Goal: Task Accomplishment & Management: Complete application form

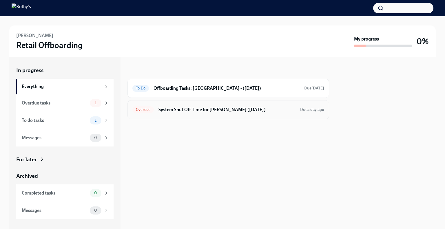
click at [182, 112] on h6 "System Shut Off Time for Sydney Salas (09/20/2025)" at bounding box center [226, 110] width 137 height 6
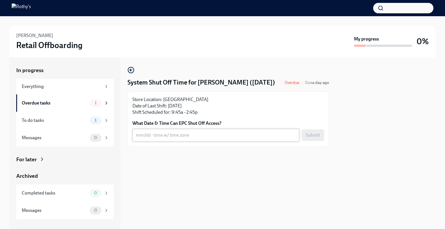
click at [171, 136] on textarea "What Date & Time Can EPC Shut Off Access?" at bounding box center [216, 135] width 160 height 7
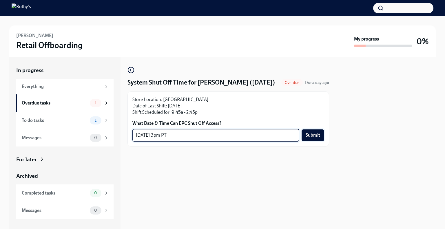
type textarea "9/20 - 3pm PT"
click at [313, 135] on span "Submit" at bounding box center [313, 135] width 14 height 6
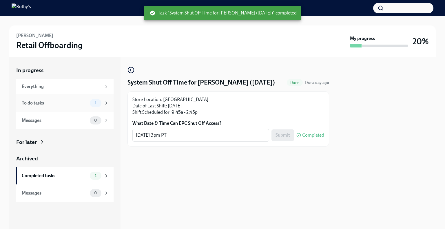
click at [43, 109] on div "To do tasks 1" at bounding box center [64, 102] width 97 height 17
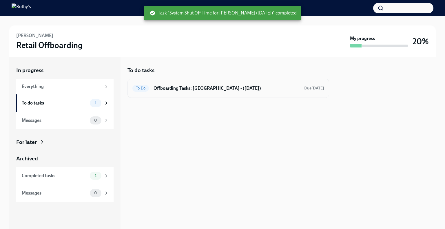
click at [204, 90] on h6 "Offboarding Tasks: Sydney - (09/20/2025)" at bounding box center [227, 88] width 146 height 6
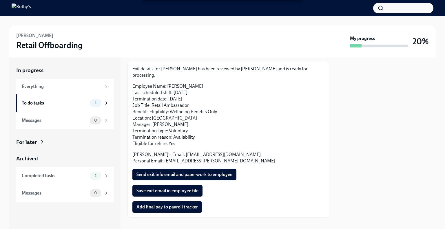
scroll to position [31, 0]
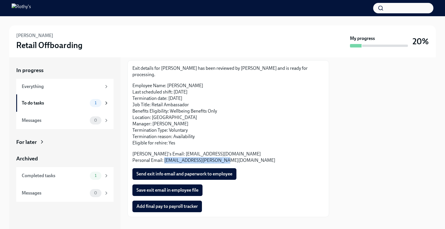
drag, startPoint x: 214, startPoint y: 155, endPoint x: 164, endPoint y: 155, distance: 49.2
click at [164, 155] on p "Rothy's Email: ssalas@rothys.com Personal Email: sydney.a.salas@icloud.com" at bounding box center [228, 157] width 192 height 13
copy p "sydney.a.salas@icloud.com"
click at [191, 171] on span "Send exit info email and paperwork to employee" at bounding box center [184, 174] width 96 height 6
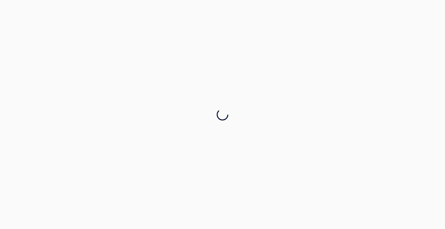
click at [175, 80] on div at bounding box center [222, 114] width 445 height 229
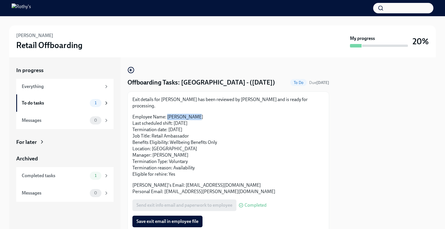
drag, startPoint x: 196, startPoint y: 109, endPoint x: 168, endPoint y: 109, distance: 27.8
click at [168, 114] on p "Employee Name: Sydney Salas Last scheduled shift: 09/20/2025 Termination date: …" at bounding box center [228, 146] width 192 height 64
copy p "[PERSON_NAME]"
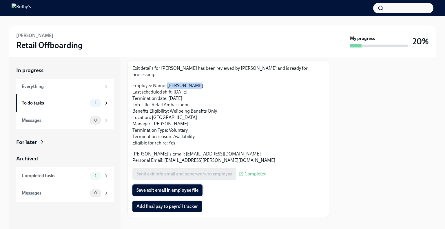
click at [181, 187] on span "Save exit email in employee file" at bounding box center [167, 190] width 62 height 6
click at [185, 204] on span "Add final pay to payroll tracker" at bounding box center [166, 207] width 61 height 6
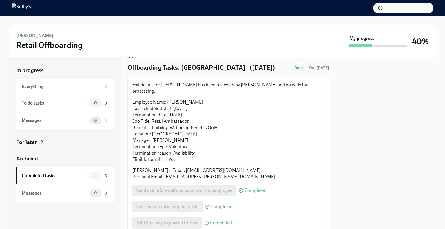
scroll to position [0, 0]
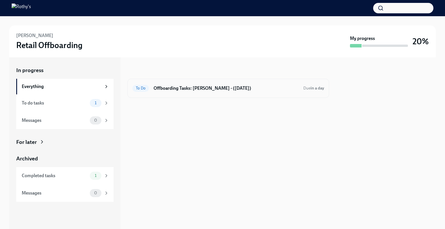
click at [169, 88] on h6 "Offboarding Tasks: [PERSON_NAME] - ([DATE])" at bounding box center [226, 88] width 145 height 6
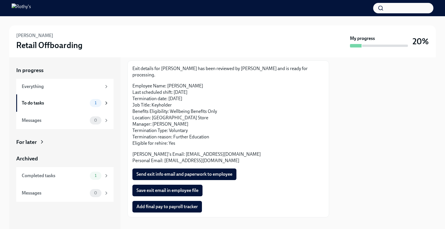
scroll to position [31, 0]
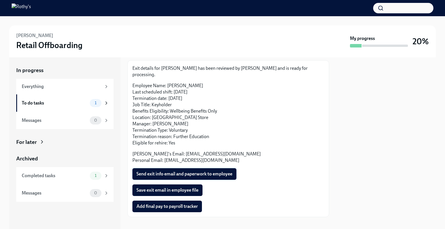
click at [190, 171] on span "Send exit info email and paperwork to employee" at bounding box center [184, 174] width 96 height 6
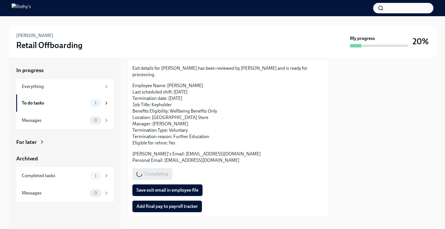
click at [181, 187] on span "Save exit email in employee file" at bounding box center [167, 190] width 62 height 6
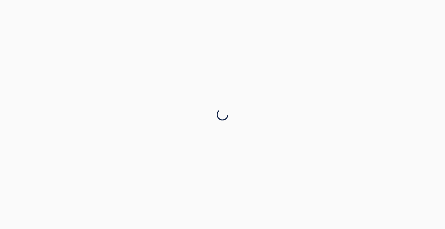
click at [180, 198] on div at bounding box center [222, 114] width 445 height 229
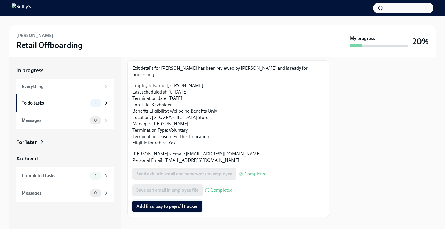
click at [166, 204] on span "Add final pay to payroll tracker" at bounding box center [166, 207] width 61 height 6
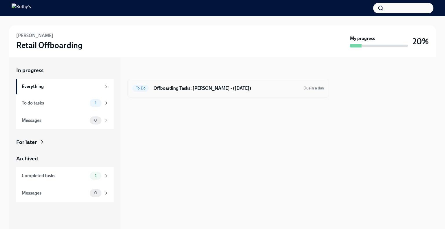
click at [166, 88] on h6 "Offboarding Tasks: [PERSON_NAME] - ([DATE])" at bounding box center [226, 88] width 145 height 6
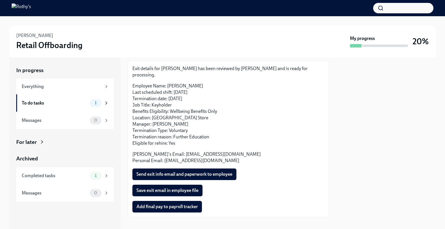
scroll to position [31, 0]
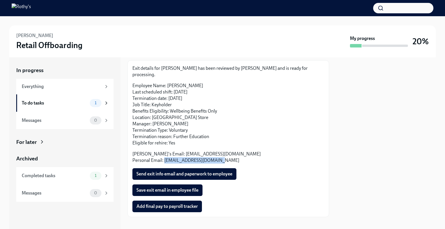
drag, startPoint x: 218, startPoint y: 155, endPoint x: 164, endPoint y: 154, distance: 53.9
click at [164, 154] on p "Rothy's Email: aegidi@rothys.com Personal Email: annaethuegidi@gmail.com" at bounding box center [228, 157] width 192 height 13
copy p "annaethuegidi@gmail.com"
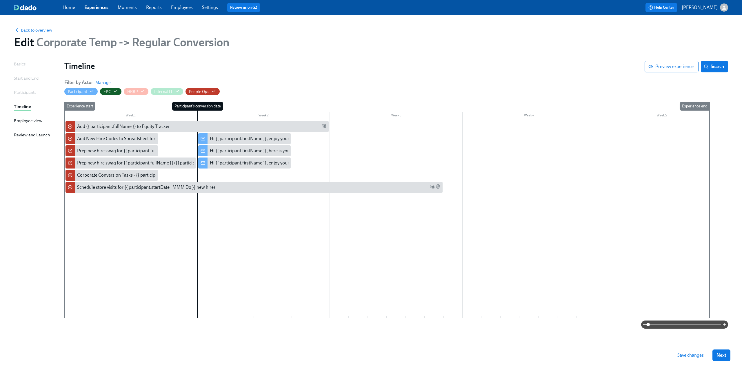
click at [218, 225] on span "Save changes" at bounding box center [690, 356] width 26 height 6
click at [93, 8] on link "Experiences" at bounding box center [96, 8] width 24 height 6
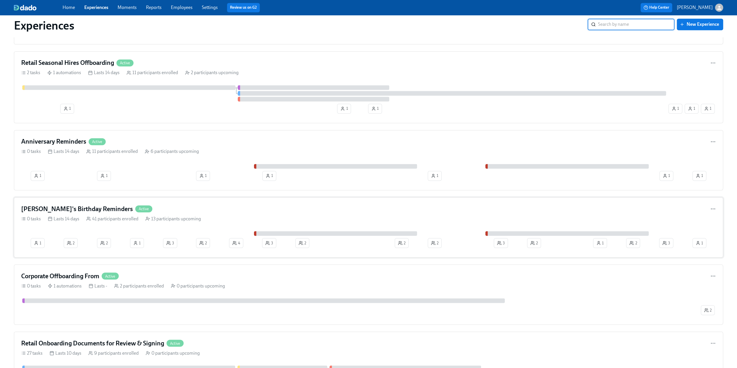
scroll to position [901, 0]
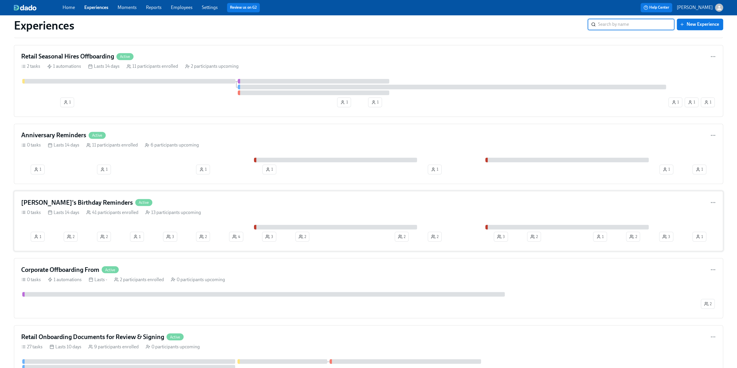
click at [149, 198] on div "Rothy's Birthday Reminders Active" at bounding box center [368, 202] width 695 height 9
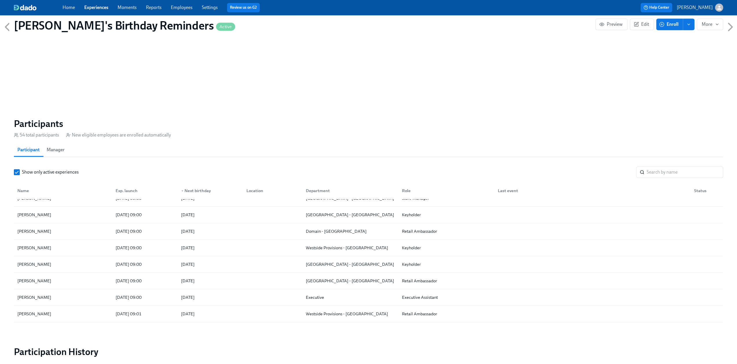
scroll to position [412, 0]
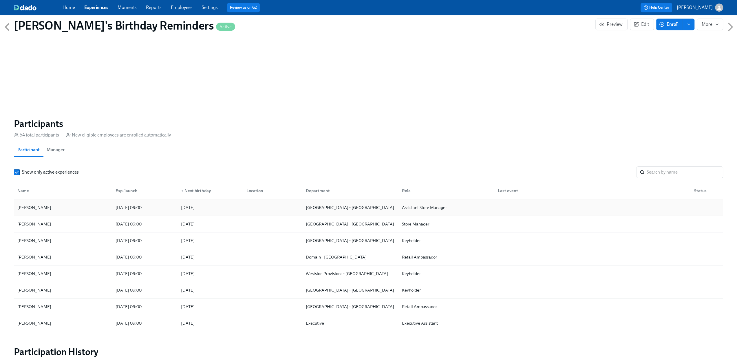
click at [93, 203] on div "Kewan Gray" at bounding box center [63, 208] width 96 height 12
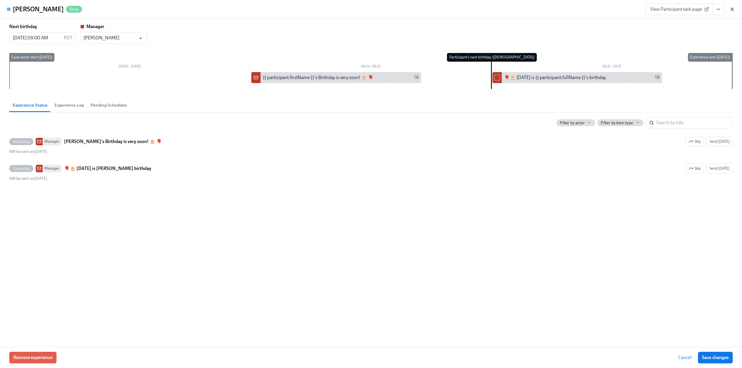
click at [218, 9] on icon "button" at bounding box center [732, 9] width 6 height 6
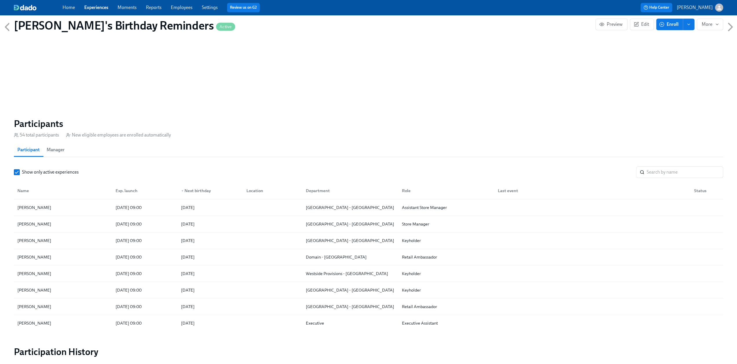
click at [105, 9] on link "Experiences" at bounding box center [96, 8] width 24 height 6
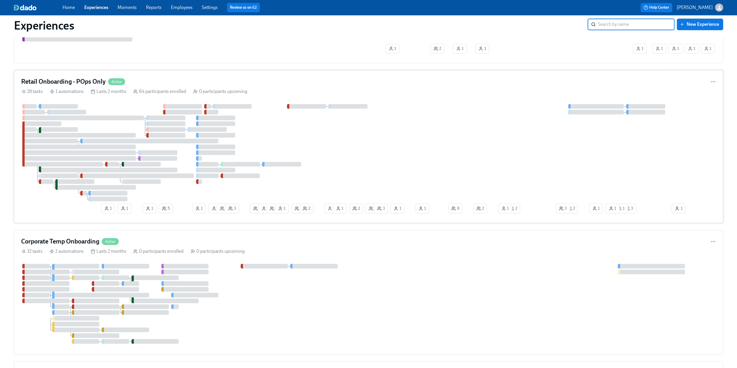
scroll to position [319, 0]
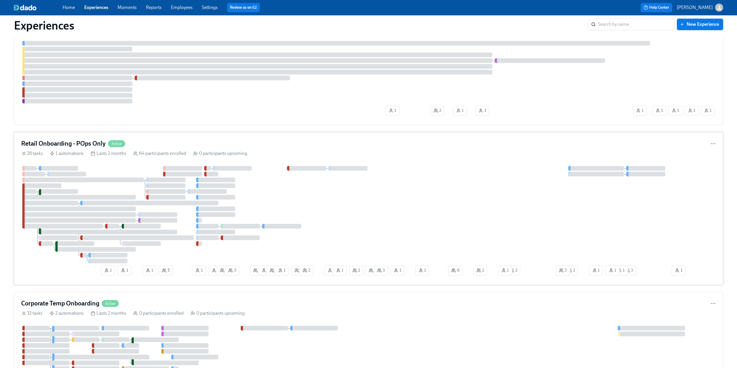
click at [84, 146] on h4 "Retail Onboarding - POps Only" at bounding box center [63, 143] width 85 height 9
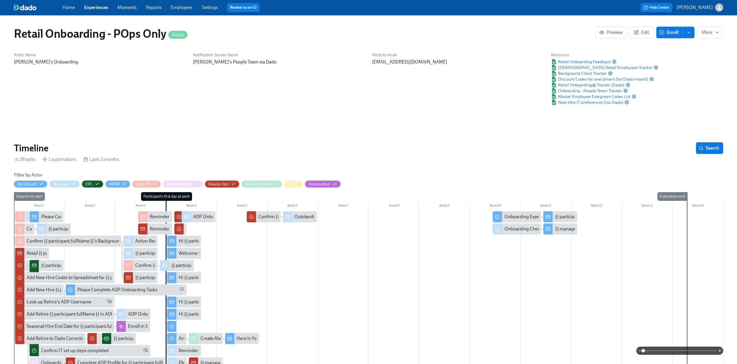
click at [218, 35] on span "enroll" at bounding box center [689, 33] width 6 height 6
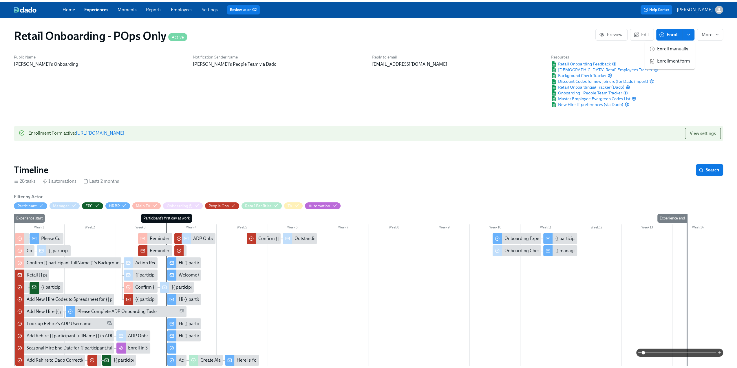
scroll to position [0, 6314]
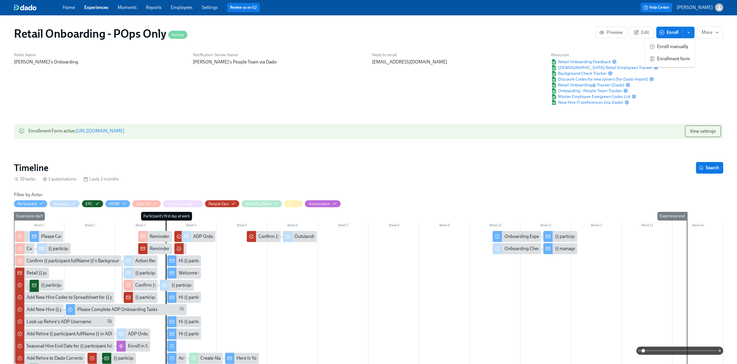
click at [218, 61] on span "Enrollment form" at bounding box center [673, 59] width 33 height 6
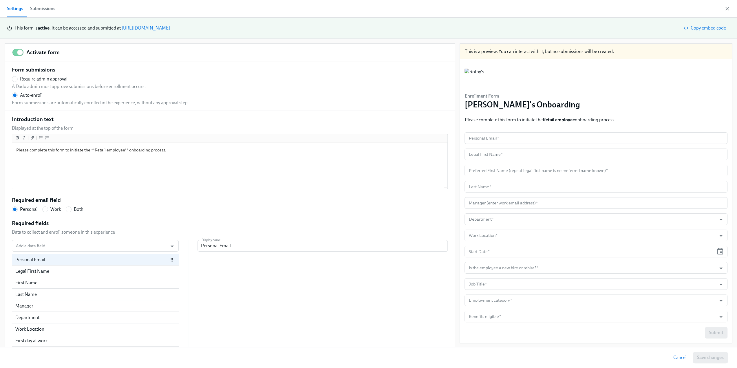
scroll to position [50, 0]
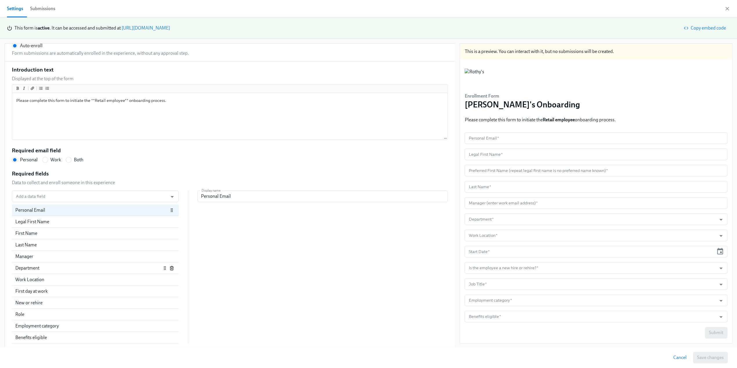
click at [62, 225] on div "Department" at bounding box center [95, 268] width 167 height 12
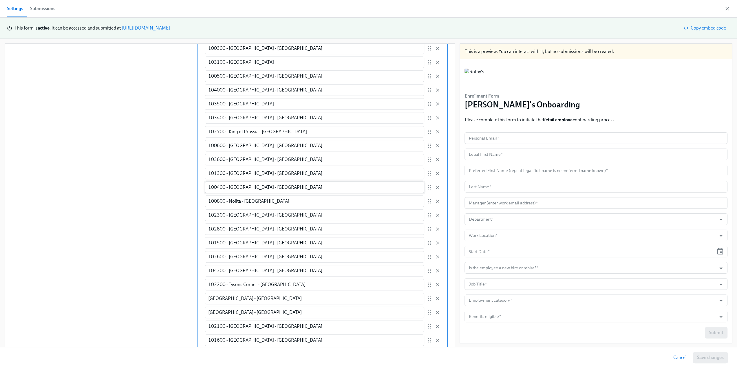
scroll to position [426, 0]
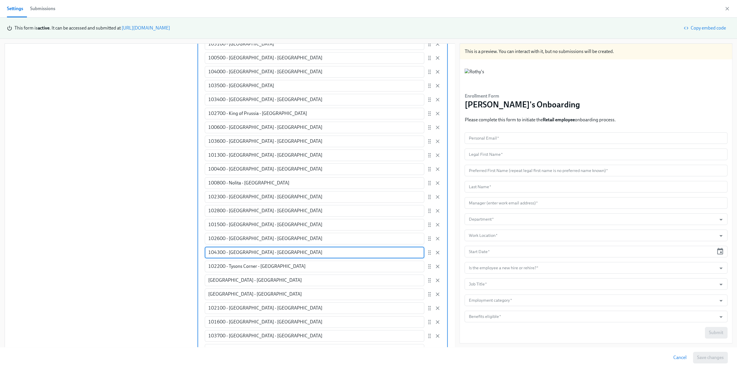
drag, startPoint x: 261, startPoint y: 254, endPoint x: 203, endPoint y: 253, distance: 57.7
click at [205, 225] on input "104300 - Short Hills - NJ" at bounding box center [315, 253] width 220 height 12
drag, startPoint x: 203, startPoint y: 253, endPoint x: 254, endPoint y: 253, distance: 51.3
click at [218, 225] on input "104300 - Short Hills - NJ" at bounding box center [315, 253] width 220 height 12
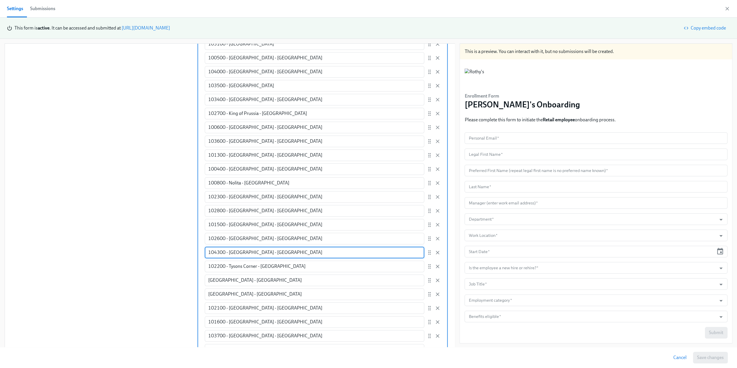
click at [218, 225] on input "104300 - Short Hills - NJ" at bounding box center [315, 253] width 220 height 12
drag, startPoint x: 254, startPoint y: 253, endPoint x: 196, endPoint y: 253, distance: 58.5
click at [198, 225] on label "Enter a list of allowed values Manually enter options user can select 103900 - …" at bounding box center [323, 146] width 250 height 549
click at [159, 176] on div "Add a data field Add a data field Personal Email Legal First Name First Name La…" at bounding box center [230, 117] width 436 height 607
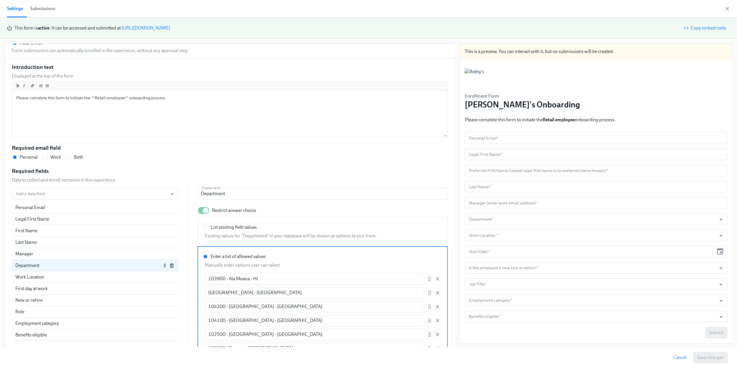
scroll to position [50, 0]
click at [82, 225] on div "Work Location" at bounding box center [95, 280] width 160 height 6
radio input "false"
type input "Work Location"
radio input "true"
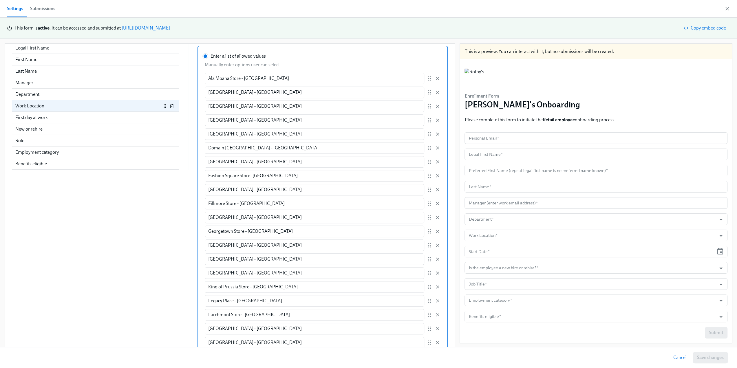
scroll to position [446, 0]
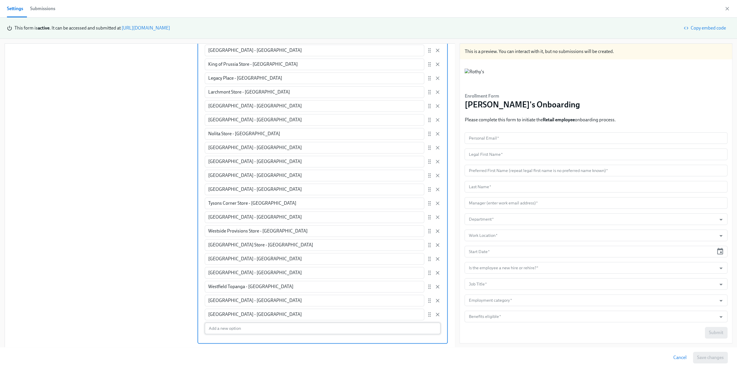
click at [218, 225] on input "Enter a list of allowed values Manually enter options user can select Ala Moana…" at bounding box center [323, 329] width 236 height 12
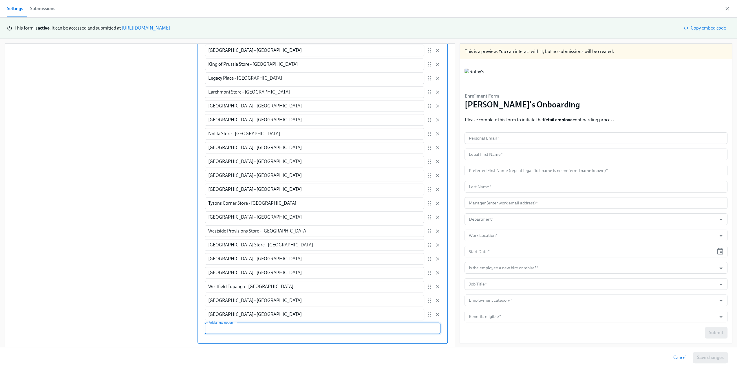
paste input "104300 - Short Hills - NJ"
type input "104300 - Short Hills - NJ104300 - Short Hills - NJ"
drag, startPoint x: 278, startPoint y: 329, endPoint x: 253, endPoint y: 329, distance: 24.3
click at [218, 225] on input "104300 - Short Hills - NJ104300 - Short Hills - NJ" at bounding box center [323, 329] width 236 height 12
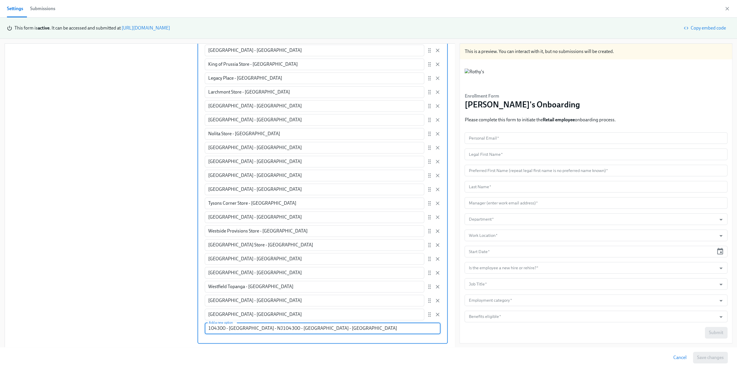
radio input "false"
type input "104300 - Short Hills - NJ"
radio input "false"
drag, startPoint x: 224, startPoint y: 329, endPoint x: 190, endPoint y: 329, distance: 33.3
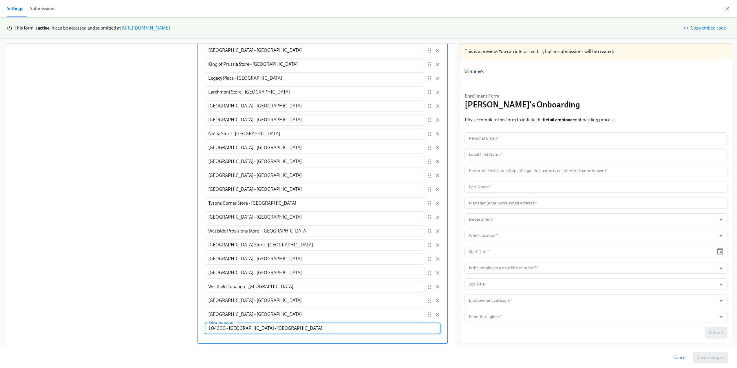
click at [190, 225] on div "Add a data field Add a data field Personal Email Legal First Name First Name La…" at bounding box center [230, 69] width 436 height 550
click at [218, 225] on input "Short Hills - NJ" at bounding box center [323, 329] width 236 height 12
type input "Short Hills Store - NJ"
radio input "false"
click at [218, 225] on input "Short Hills Store - NJ" at bounding box center [323, 329] width 236 height 12
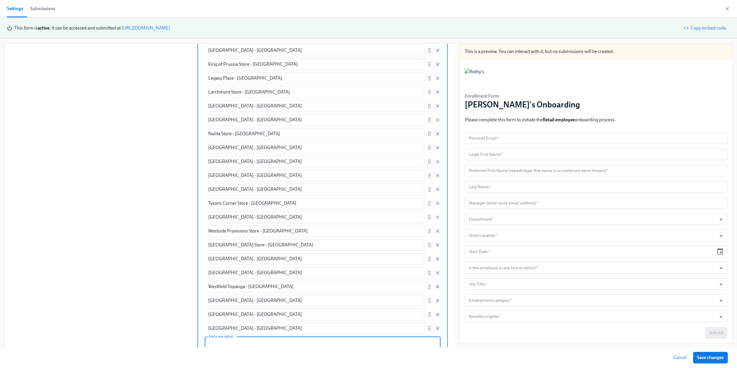
scroll to position [460, 0]
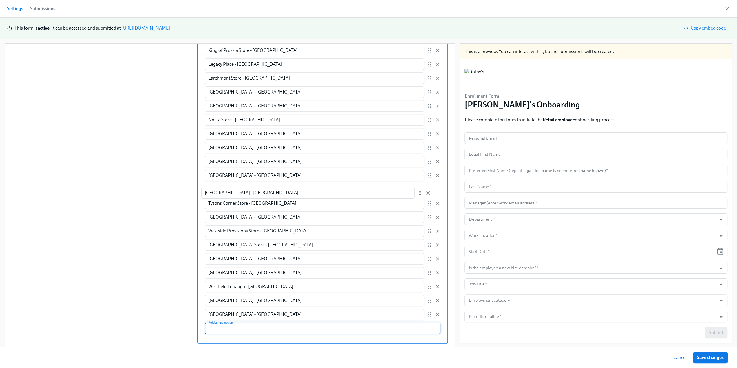
drag, startPoint x: 421, startPoint y: 314, endPoint x: 421, endPoint y: 191, distance: 122.8
click at [218, 191] on div "Ala Moana Store - HI ​ Broadway Plaza Store - CA ​ Century City - CA ​ City Pla…" at bounding box center [323, 78] width 236 height 484
radio input "false"
type input "Short Hills Store - NJ"
type input "Tysons Corner Store - VA"
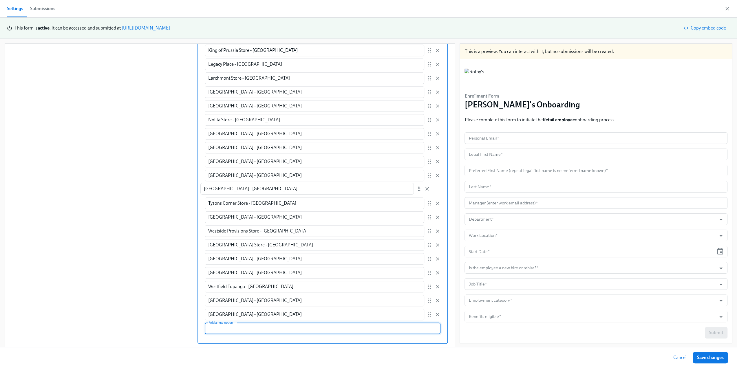
type input "Upper West Side Store - NY"
type input "Westside Provisions Store - GA"
type input "University Town Center Store - CA"
type input "University Village Store - WA"
type input "Valley Fair Store - CA"
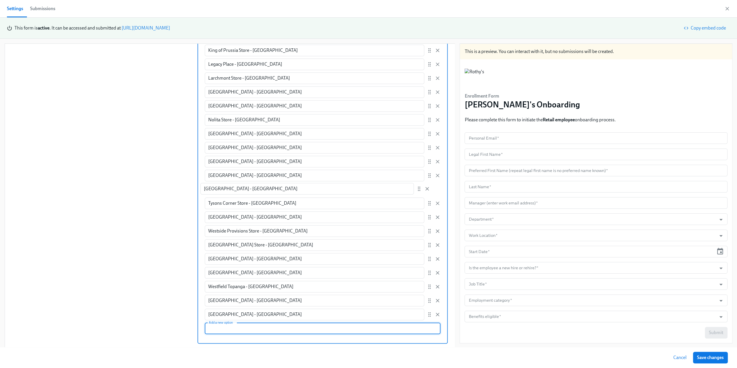
type input "Westfield Topanga - CA"
type input "Williamsburg - NY"
type input "Woodbury Commons Store - NY"
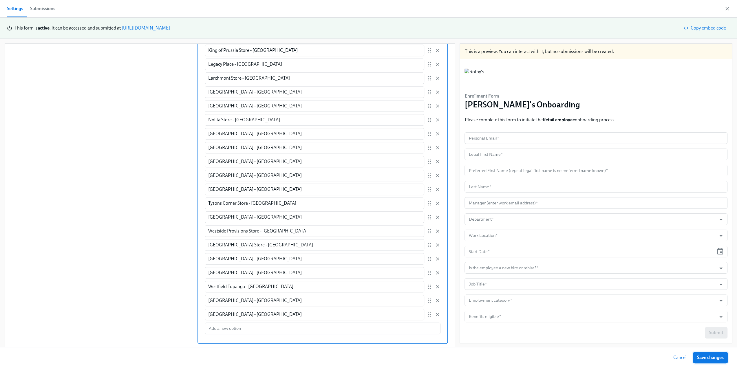
click at [218, 225] on span "Save changes" at bounding box center [710, 358] width 27 height 6
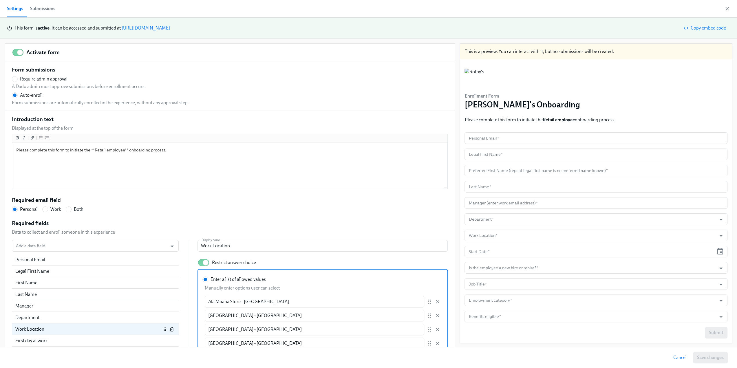
scroll to position [0, 9360]
radio input "false"
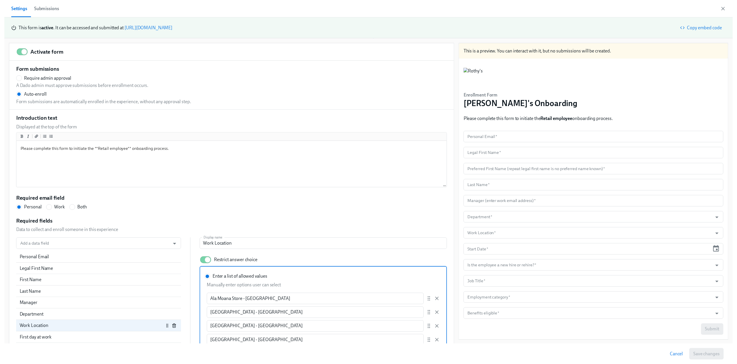
scroll to position [116, 0]
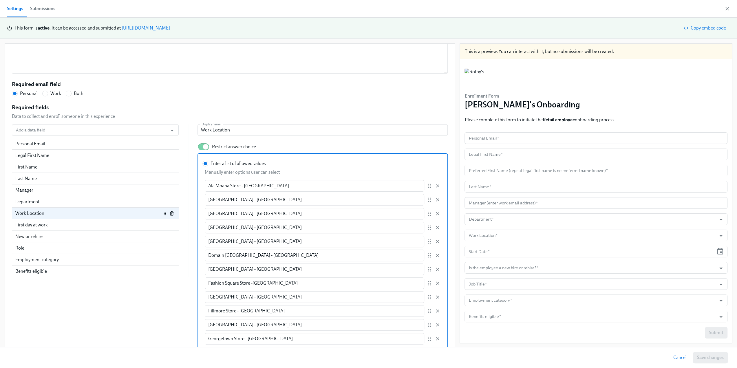
drag, startPoint x: 727, startPoint y: 11, endPoint x: 694, endPoint y: 28, distance: 37.3
click at [218, 11] on icon "button" at bounding box center [728, 9] width 6 height 6
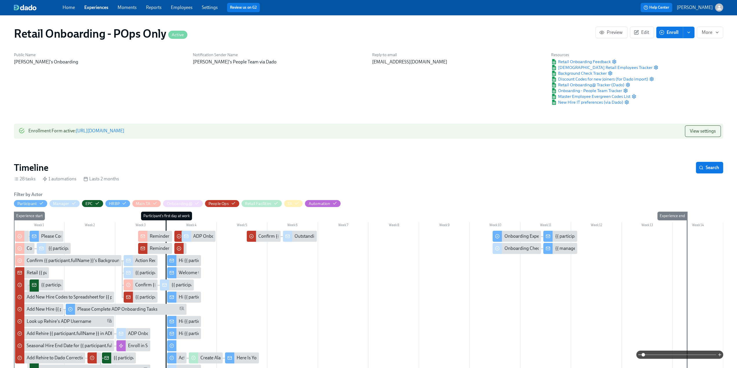
scroll to position [0, 9356]
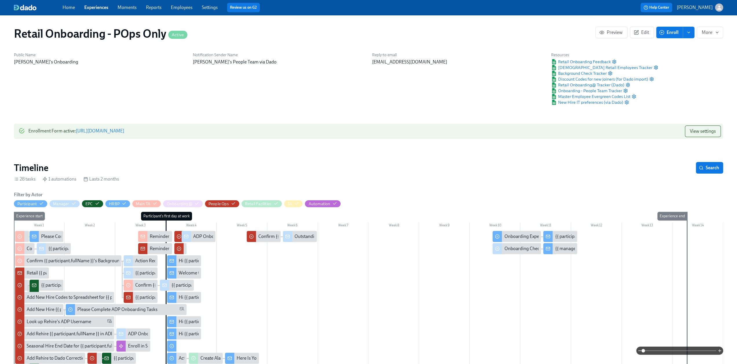
click at [106, 7] on link "Experiences" at bounding box center [96, 8] width 24 height 6
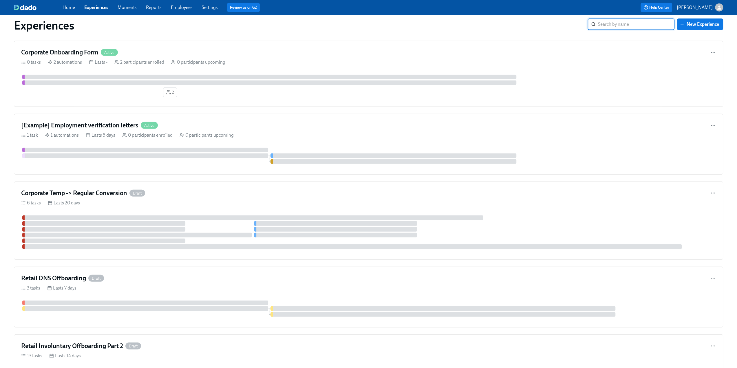
scroll to position [1477, 0]
click at [187, 200] on div "6 tasks Lasts 20 days" at bounding box center [368, 203] width 695 height 6
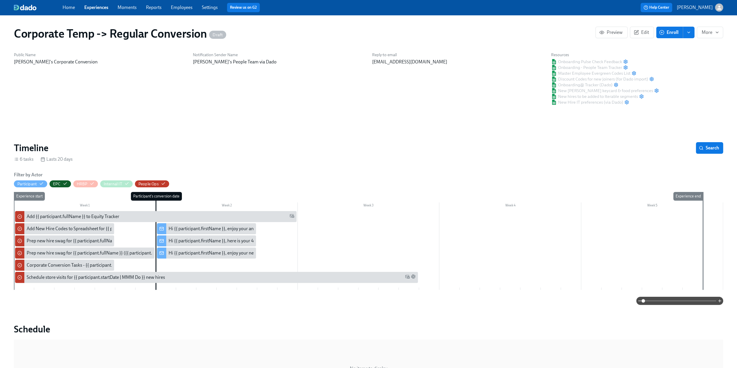
click at [218, 35] on span "enroll" at bounding box center [689, 33] width 6 height 6
click at [218, 62] on span "Enrollment form" at bounding box center [673, 59] width 33 height 6
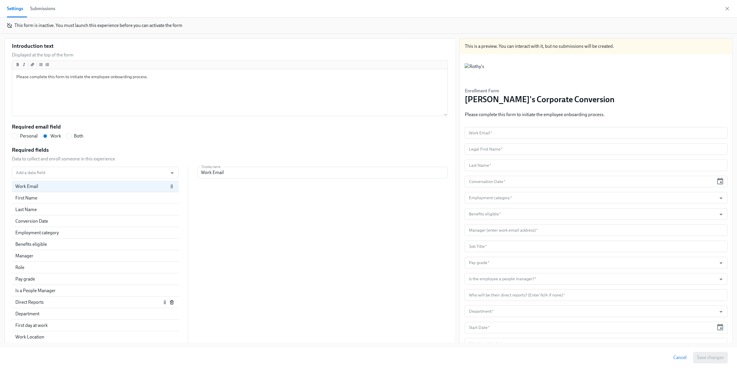
scroll to position [73, 0]
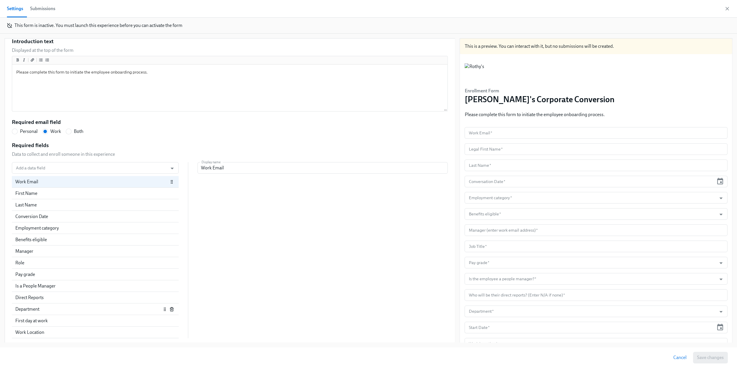
click at [74, 225] on div "Department" at bounding box center [88, 309] width 146 height 6
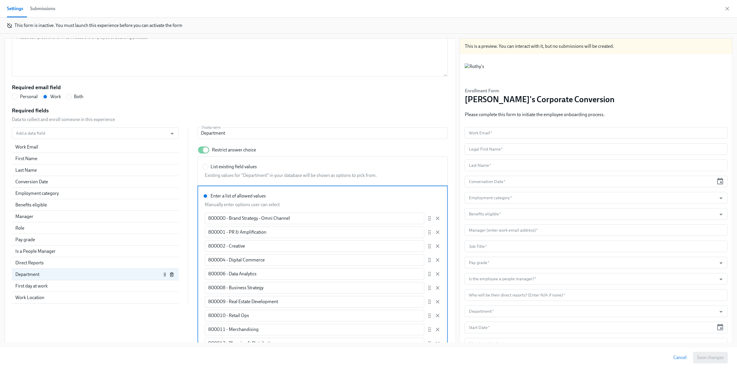
scroll to position [118, 0]
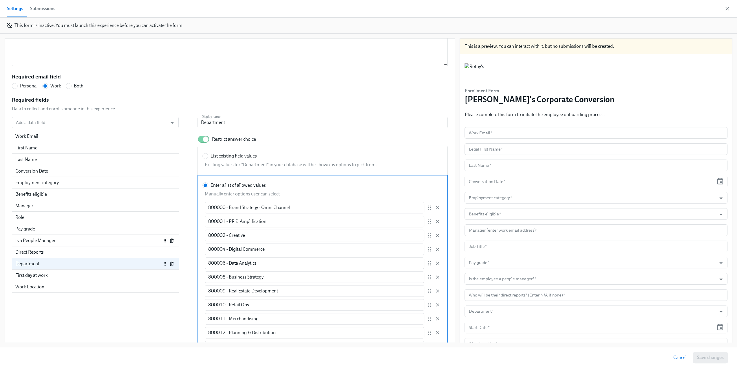
click at [83, 225] on div "Is a People Manager" at bounding box center [88, 241] width 146 height 6
radio input "false"
type input "Is the employee a people manager?"
radio input "true"
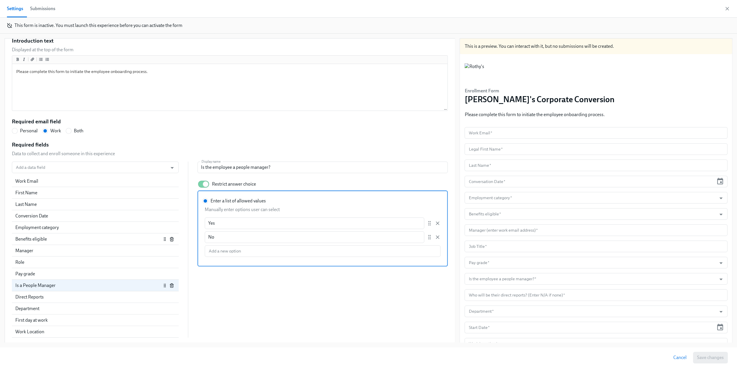
scroll to position [73, 0]
click at [218, 225] on div "Add a data field Add a data field Work Email First Name Last Name Conversion Da…" at bounding box center [230, 250] width 436 height 176
